Goal: Browse casually: Explore the website without a specific task or goal

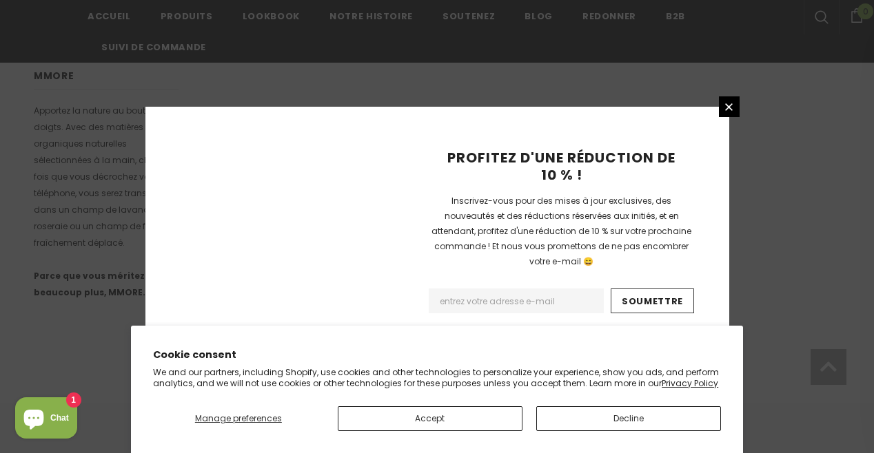
scroll to position [1020, 0]
